Goal: Task Accomplishment & Management: Manage account settings

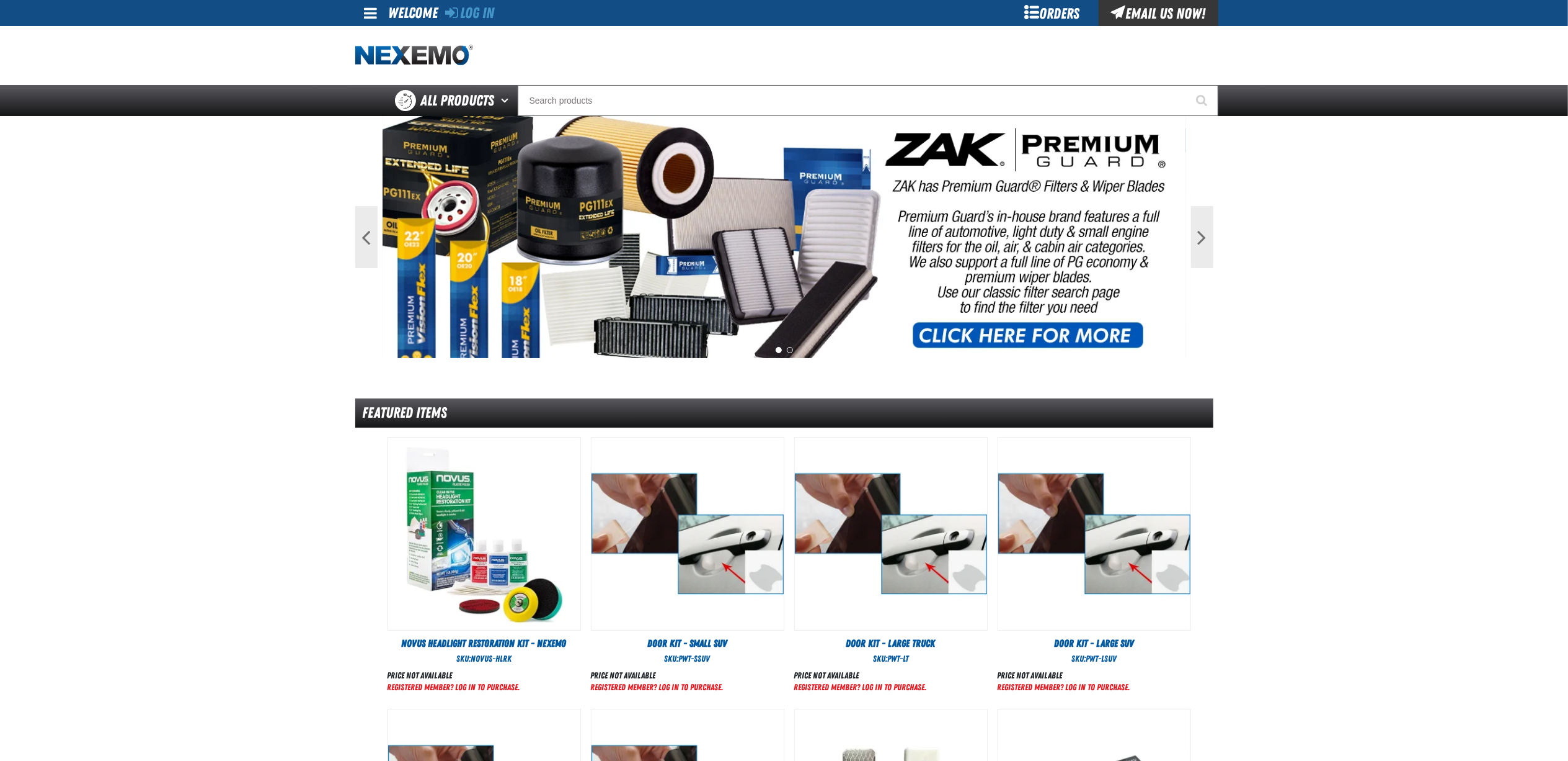
click at [1067, 23] on div "Orders" at bounding box center [1052, 13] width 93 height 26
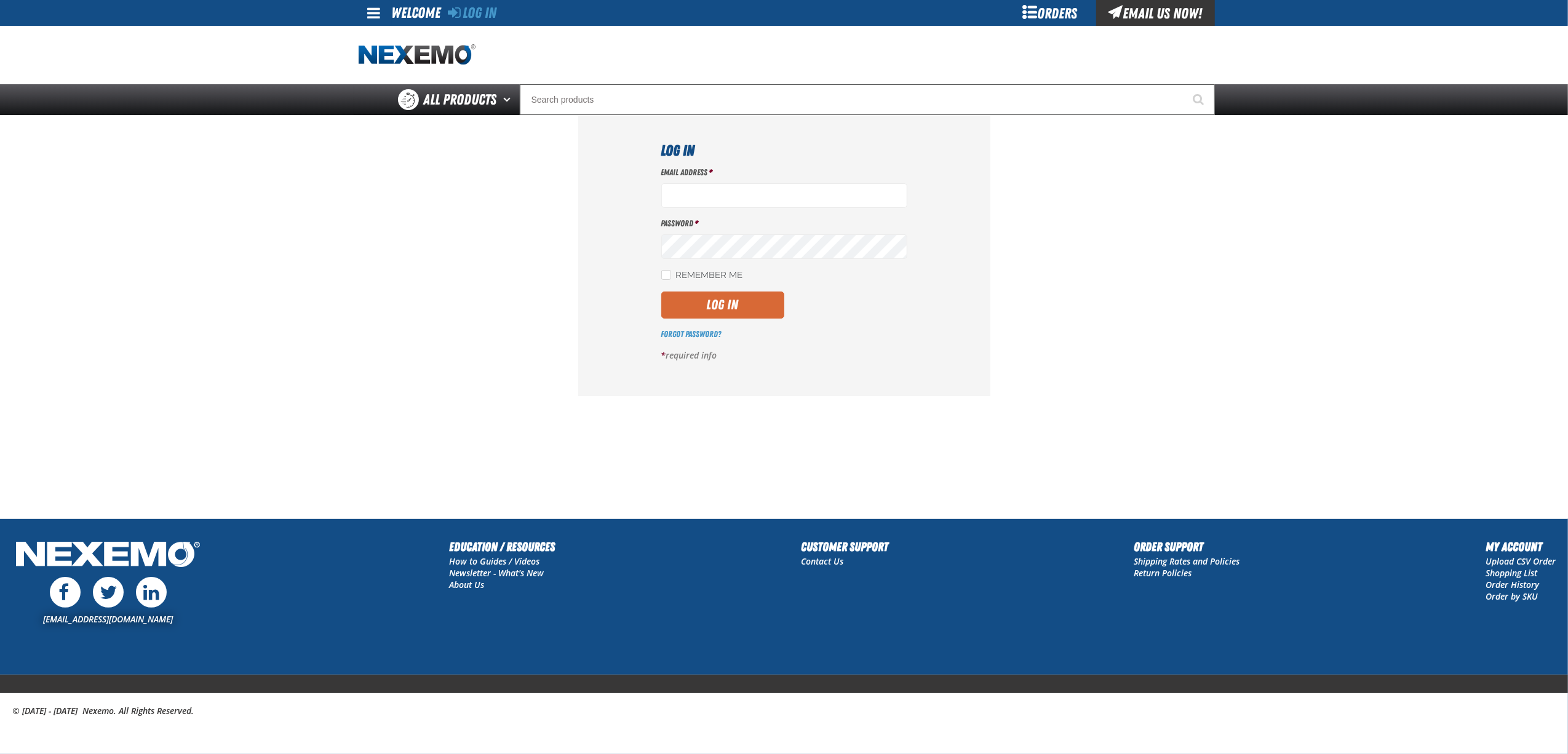
type input "bnavarro01@vtaig.com"
click at [699, 313] on button "Log In" at bounding box center [722, 305] width 123 height 27
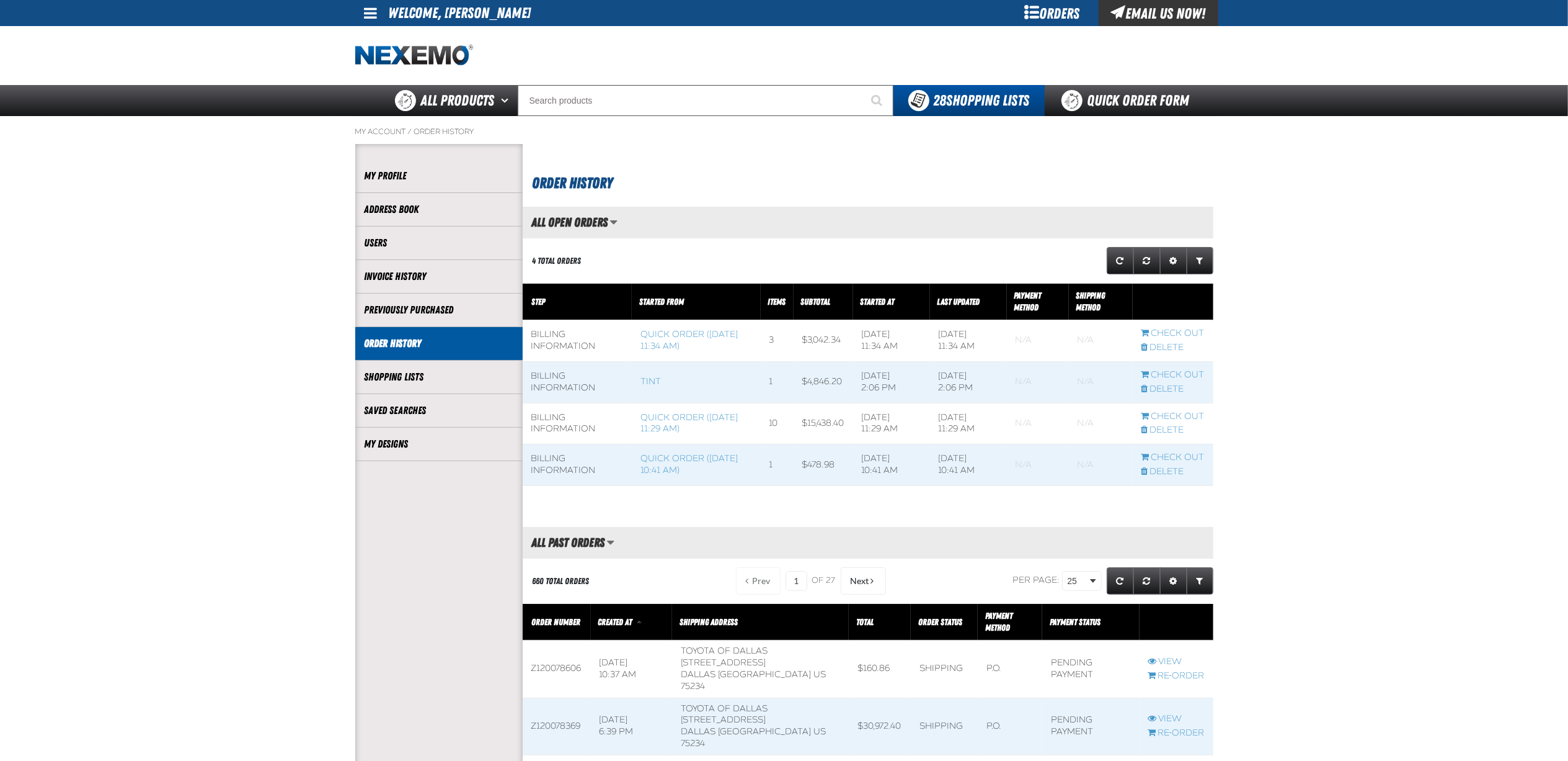
scroll to position [1, 1]
click at [415, 276] on link "Invoice History" at bounding box center [439, 277] width 149 height 15
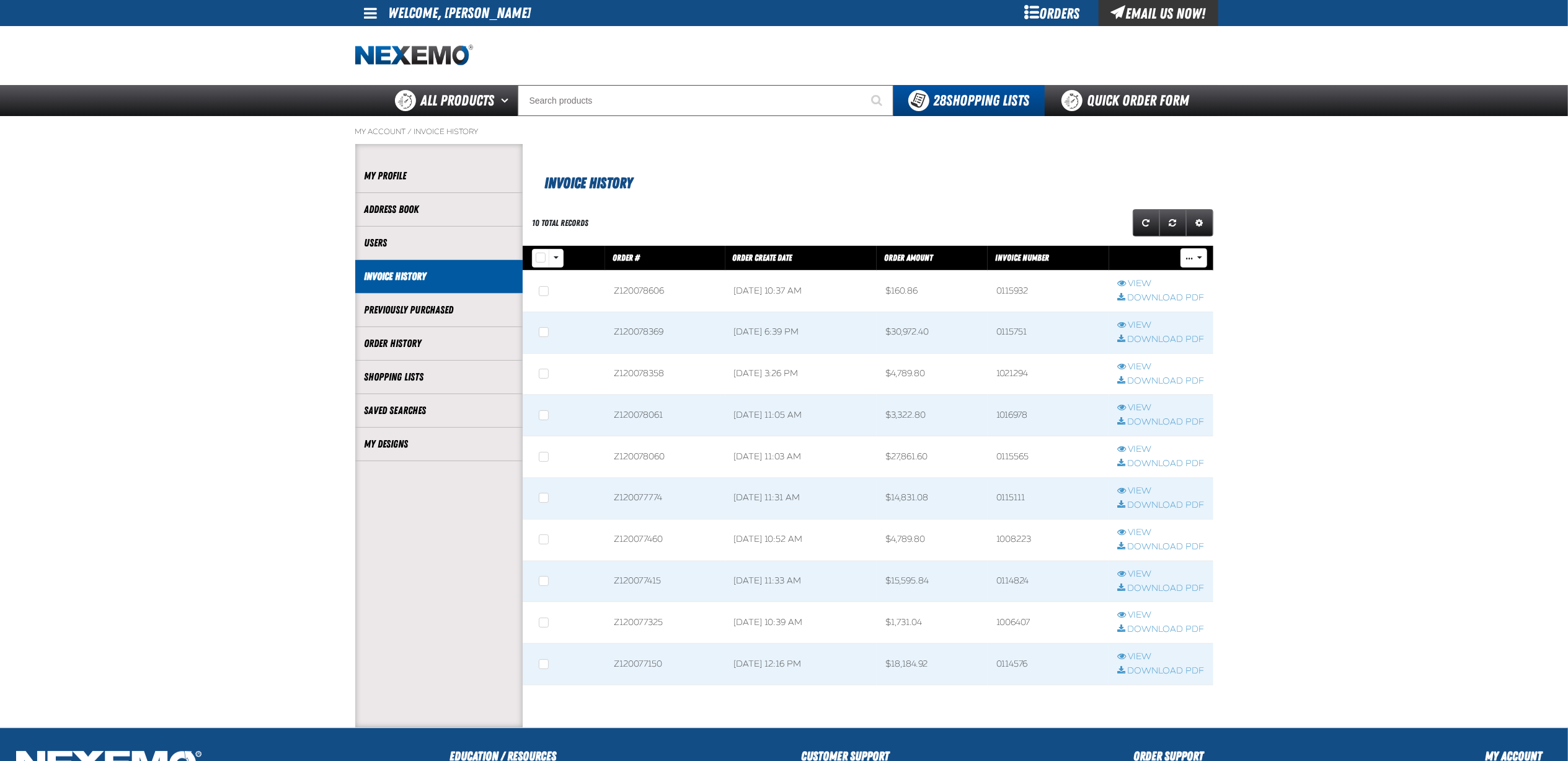
scroll to position [1, 1]
click at [42, 365] on main "My Account / Invoice History Account My Profile Address Book" at bounding box center [784, 421] width 1568 height 611
click at [408, 57] on img "Home" at bounding box center [415, 55] width 118 height 22
